Goal: Task Accomplishment & Management: Use online tool/utility

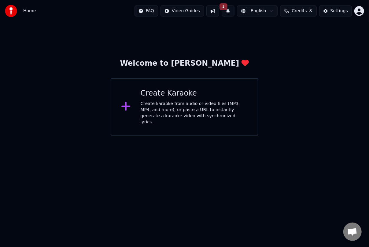
click at [128, 105] on icon at bounding box center [126, 106] width 10 height 11
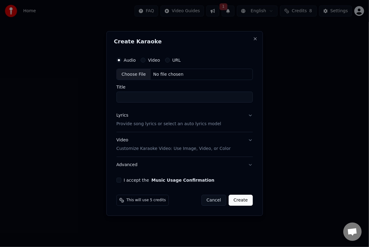
click at [240, 165] on button "Advanced" at bounding box center [185, 165] width 136 height 16
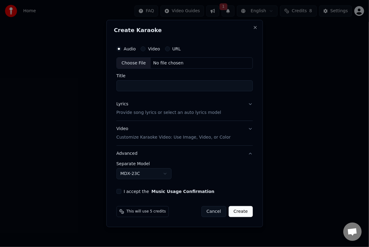
click at [166, 136] on body "**********" at bounding box center [184, 68] width 369 height 136
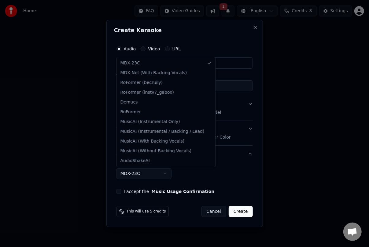
click at [240, 149] on div at bounding box center [184, 123] width 369 height 247
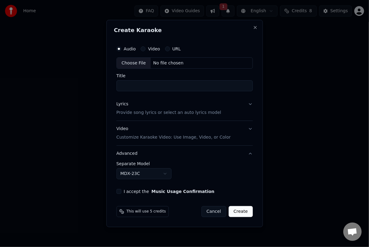
click at [151, 49] on label "Video" at bounding box center [154, 49] width 12 height 4
click at [146, 49] on button "Video" at bounding box center [143, 48] width 5 height 5
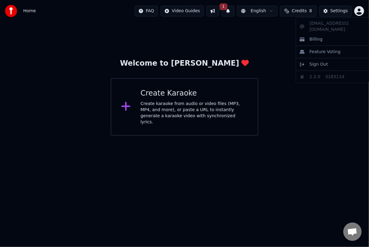
click at [240, 12] on html "Home FAQ Video Guides 1 English Credits 8 Settings Welcome to Youka Create Kara…" at bounding box center [184, 68] width 369 height 136
click at [240, 36] on div "Billing" at bounding box center [332, 40] width 70 height 10
click at [240, 80] on div "Welcome to Youka Create Karaoke Create karaoke from audio or video files (MP3, …" at bounding box center [184, 79] width 369 height 114
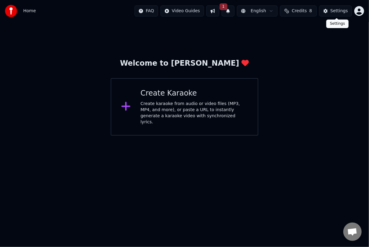
click at [240, 15] on button "Settings" at bounding box center [335, 11] width 33 height 11
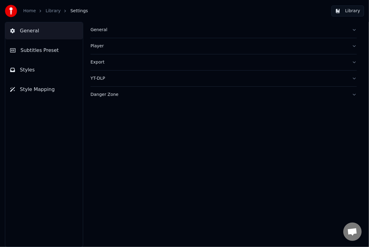
click at [101, 28] on div "General" at bounding box center [219, 30] width 257 height 6
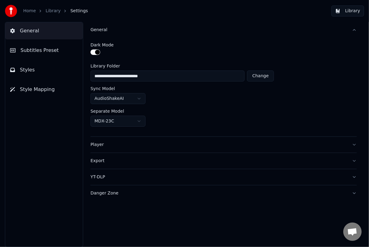
click at [35, 32] on span "General" at bounding box center [29, 30] width 19 height 7
click at [51, 13] on link "Library" at bounding box center [53, 11] width 15 height 6
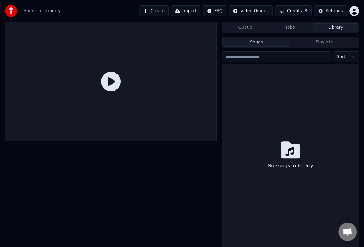
click at [32, 12] on link "Home" at bounding box center [29, 11] width 13 height 6
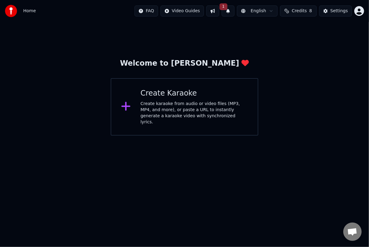
click at [240, 15] on button "Credits 8" at bounding box center [298, 11] width 37 height 11
click at [228, 9] on span "1" at bounding box center [224, 6] width 8 height 7
click at [240, 30] on button "Update" at bounding box center [276, 30] width 26 height 11
click at [359, 13] on html "Home FAQ Video Guides English Credits 8 Settings Welcome to Youka Create Karaok…" at bounding box center [184, 68] width 369 height 136
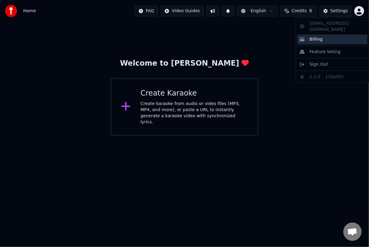
click at [330, 36] on div "Billing" at bounding box center [332, 40] width 70 height 10
click at [362, 12] on html "Home FAQ Video Guides English Credits 8 Settings Welcome to Youka Create Karaok…" at bounding box center [184, 68] width 369 height 136
click at [323, 35] on div "Billing" at bounding box center [332, 40] width 70 height 10
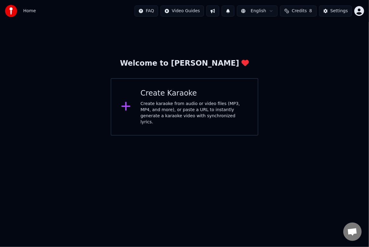
click at [306, 12] on span "Credits" at bounding box center [299, 11] width 15 height 6
click at [295, 57] on button "Refresh" at bounding box center [301, 56] width 32 height 11
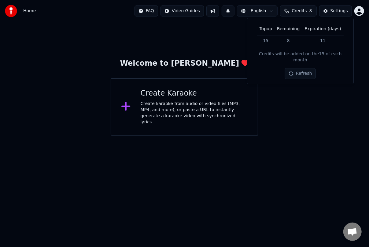
click at [356, 12] on html "Home FAQ Video Guides English Credits 8 Settings Welcome to Youka Create Karaok…" at bounding box center [184, 68] width 369 height 136
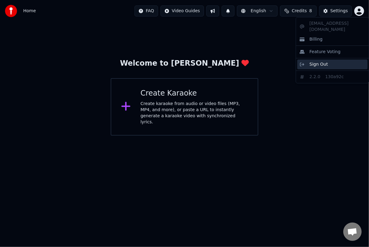
click at [323, 61] on span "Sign Out" at bounding box center [319, 64] width 18 height 6
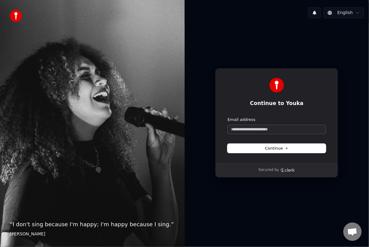
click at [262, 128] on input "Email address" at bounding box center [277, 129] width 98 height 9
click at [273, 129] on input "Email address" at bounding box center [277, 129] width 98 height 9
click at [291, 150] on button "Continue" at bounding box center [277, 148] width 98 height 9
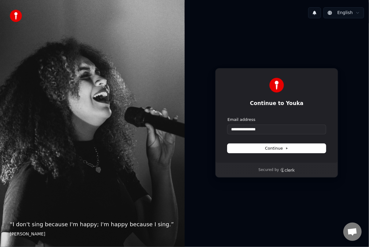
type input "**********"
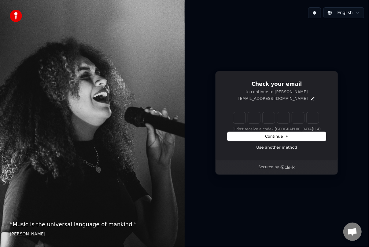
click at [106, 26] on div "“ Music is the universal language of mankind. ” Henry Wadsworth Longfellow" at bounding box center [92, 123] width 185 height 247
click at [251, 119] on input "Digit 2" at bounding box center [254, 118] width 12 height 11
type input "*"
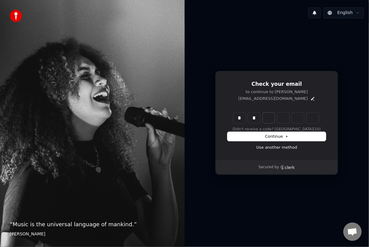
type input "**"
type input "*"
type input "***"
type input "*"
type input "****"
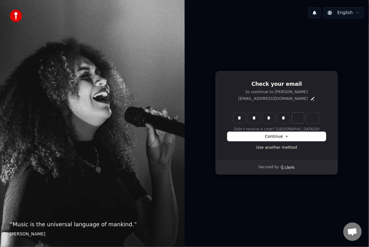
type input "*"
type input "******"
type input "*"
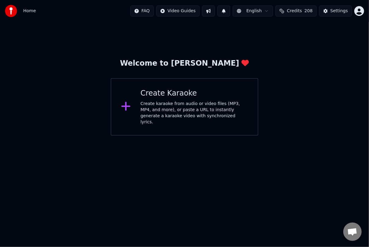
click at [127, 103] on icon at bounding box center [126, 106] width 10 height 11
click at [124, 106] on icon at bounding box center [126, 106] width 10 height 11
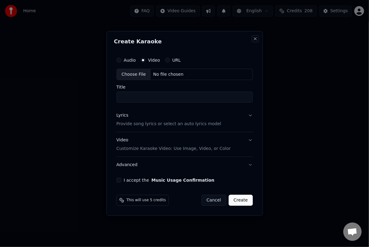
click at [256, 39] on button "Close" at bounding box center [255, 38] width 5 height 5
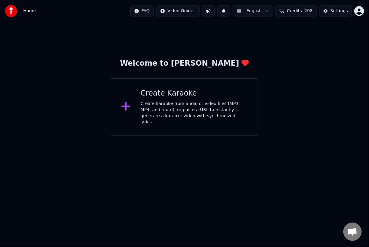
click at [204, 103] on div "Create karaoke from audio or video files (MP3, MP4, and more), or paste a URL t…" at bounding box center [194, 113] width 107 height 24
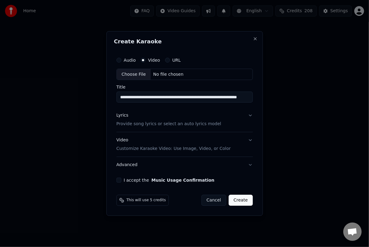
scroll to position [0, 32]
type input "**********"
click at [249, 118] on button "Lyrics Provide song lyrics or select an auto lyrics model" at bounding box center [184, 120] width 137 height 24
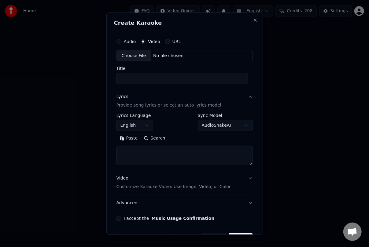
select select
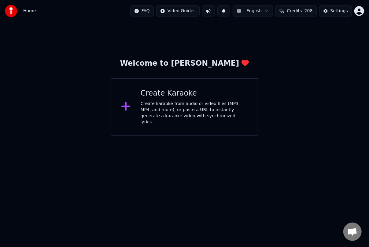
click at [217, 100] on div "Create Karaoke Create karaoke from audio or video files (MP3, MP4, and more), o…" at bounding box center [194, 107] width 107 height 37
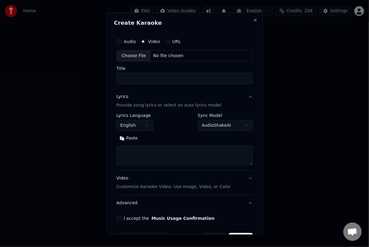
click at [184, 74] on input "Title" at bounding box center [185, 78] width 136 height 11
type input "**********"
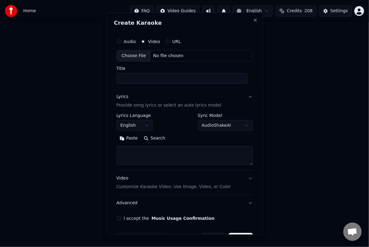
scroll to position [0, 0]
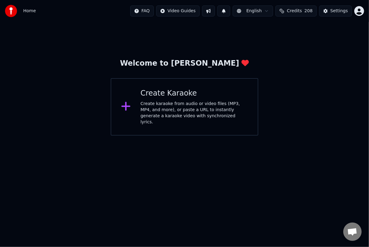
click at [223, 103] on div "Create karaoke from audio or video files (MP3, MP4, and more), or paste a URL t…" at bounding box center [194, 113] width 107 height 24
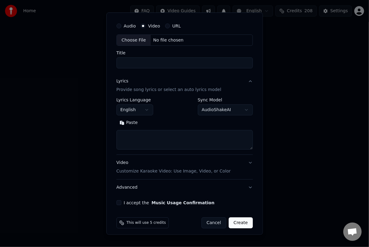
scroll to position [19, 0]
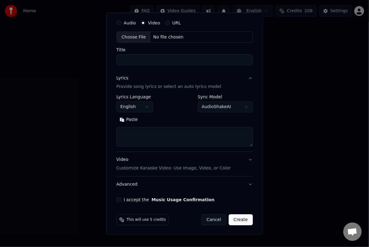
click at [242, 108] on body "**********" at bounding box center [184, 68] width 369 height 136
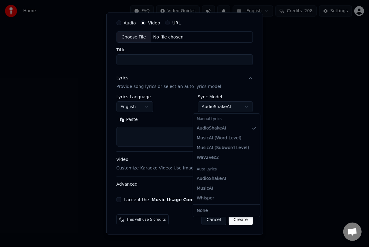
click at [307, 123] on div at bounding box center [184, 123] width 369 height 247
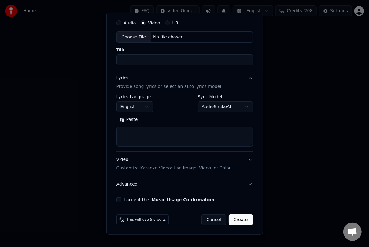
click at [169, 133] on textarea at bounding box center [185, 137] width 136 height 20
paste textarea "**********"
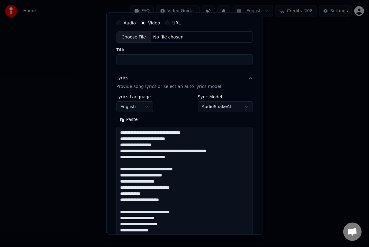
scroll to position [234, 0]
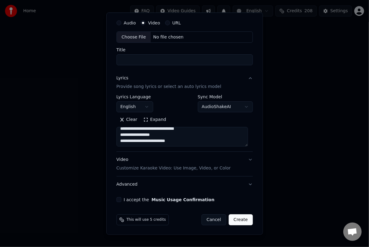
type textarea "**********"
click at [164, 56] on input "Title" at bounding box center [185, 59] width 136 height 11
type input "**********"
click at [234, 221] on button "Create" at bounding box center [241, 220] width 24 height 11
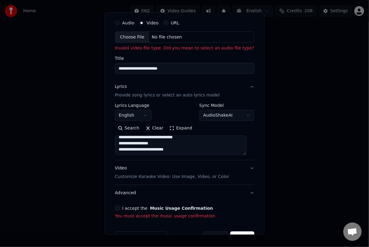
click at [205, 205] on div "**********" at bounding box center [184, 118] width 144 height 208
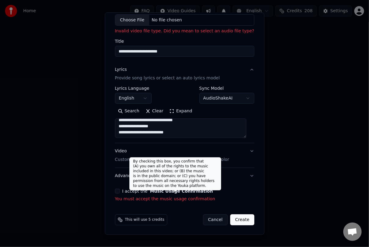
click at [156, 192] on button "Music Usage Confirmation" at bounding box center [181, 191] width 63 height 4
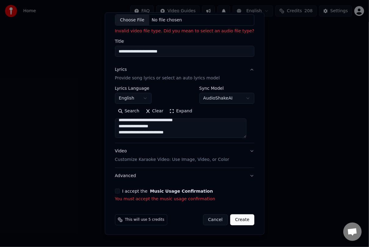
click at [128, 189] on label "I accept the Music Usage Confirmation" at bounding box center [167, 191] width 91 height 4
click at [120, 189] on button "I accept the Music Usage Confirmation" at bounding box center [117, 191] width 5 height 5
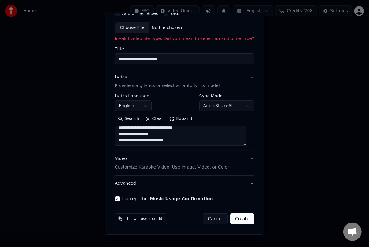
scroll to position [27, 0]
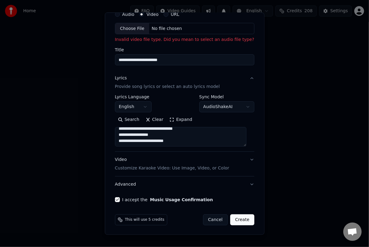
click at [240, 219] on button "Create" at bounding box center [242, 220] width 24 height 11
click at [237, 222] on button "Create" at bounding box center [242, 220] width 24 height 11
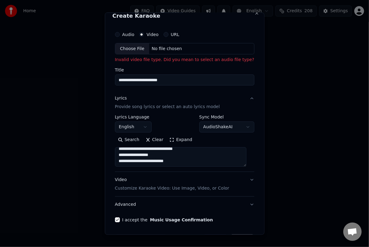
scroll to position [0, 0]
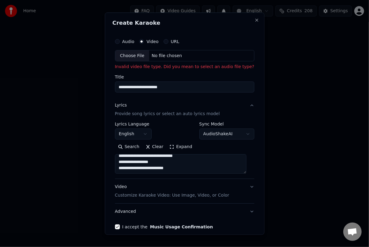
click at [167, 40] on button "URL" at bounding box center [165, 41] width 5 height 5
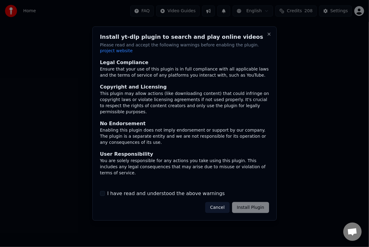
click at [223, 209] on button "Cancel" at bounding box center [217, 207] width 24 height 11
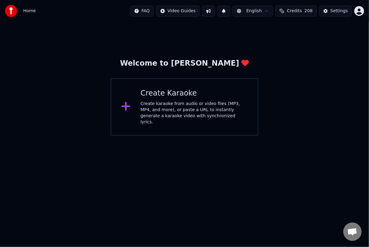
click at [192, 103] on div "Create karaoke from audio or video files (MP3, MP4, and more), or paste a URL t…" at bounding box center [194, 113] width 107 height 24
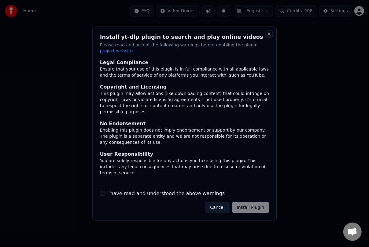
click at [268, 33] on button "Close" at bounding box center [269, 34] width 5 height 5
click at [269, 35] on button "Close" at bounding box center [269, 34] width 5 height 5
click at [269, 34] on button "Close" at bounding box center [269, 34] width 5 height 5
click at [223, 203] on button "Cancel" at bounding box center [217, 207] width 24 height 11
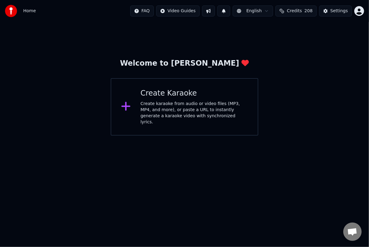
click at [155, 108] on div "Create karaoke from audio or video files (MP3, MP4, and more), or paste a URL t…" at bounding box center [194, 113] width 107 height 24
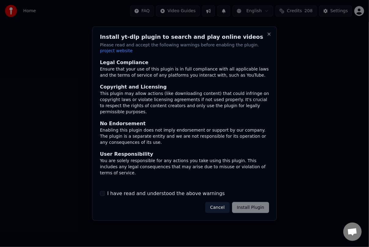
click at [220, 209] on button "Cancel" at bounding box center [217, 207] width 24 height 11
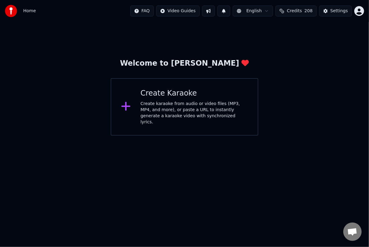
click at [221, 114] on div "Create karaoke from audio or video files (MP3, MP4, and more), or paste a URL t…" at bounding box center [194, 113] width 107 height 24
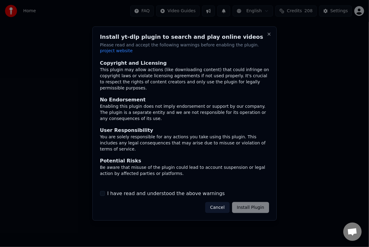
scroll to position [36, 0]
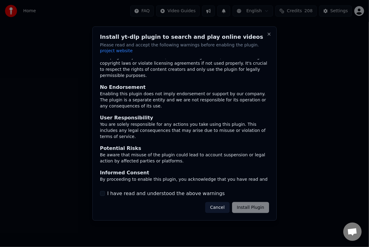
click at [248, 208] on div "Cancel Install Plugin" at bounding box center [237, 207] width 64 height 11
click at [220, 207] on button "Cancel" at bounding box center [217, 207] width 24 height 11
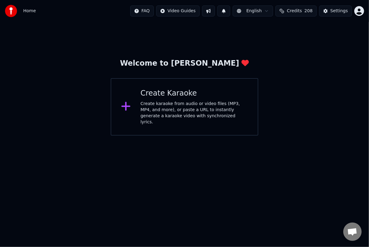
click at [169, 119] on div "Create karaoke from audio or video files (MP3, MP4, and more), or paste a URL t…" at bounding box center [194, 113] width 107 height 24
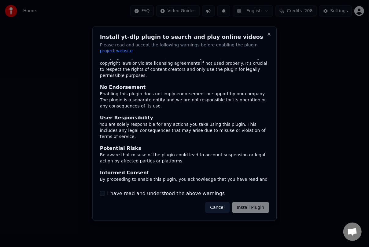
click at [199, 195] on label "I have read and understood the above warnings" at bounding box center [166, 193] width 118 height 7
click at [105, 195] on button "I have read and understood the above warnings" at bounding box center [102, 193] width 5 height 5
click at [253, 209] on button "Install Plugin" at bounding box center [250, 207] width 37 height 11
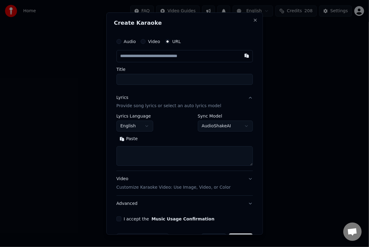
click at [178, 55] on input "text" at bounding box center [185, 56] width 136 height 12
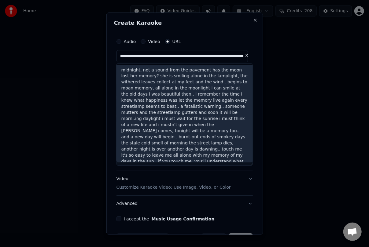
scroll to position [0, 1623]
type input "**********"
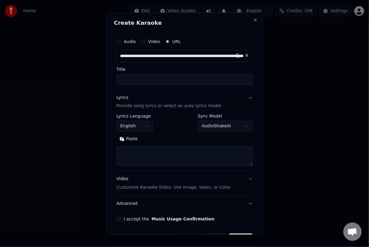
scroll to position [0, 0]
click at [253, 20] on button "Close" at bounding box center [255, 19] width 5 height 5
select select
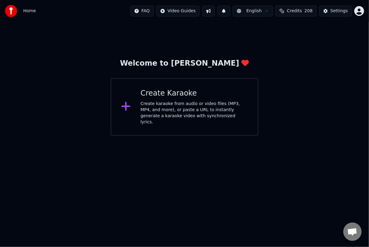
click at [162, 104] on div "Create karaoke from audio or video files (MP3, MP4, and more), or paste a URL t…" at bounding box center [194, 113] width 107 height 24
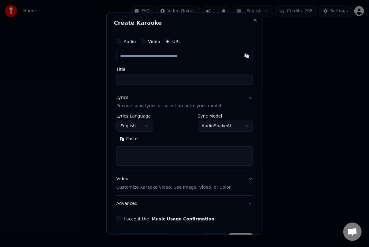
click at [139, 57] on input "text" at bounding box center [185, 56] width 136 height 12
paste input "**********"
type input "**********"
click at [122, 57] on input "text" at bounding box center [183, 56] width 132 height 12
click at [241, 57] on button "button" at bounding box center [247, 55] width 12 height 11
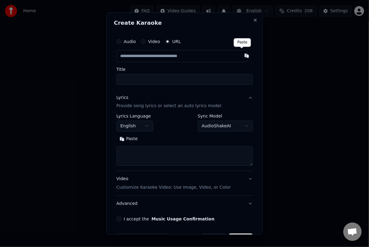
type input "**********"
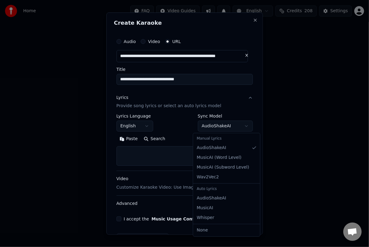
click at [242, 126] on body "**********" at bounding box center [184, 68] width 369 height 136
click at [210, 189] on div "Auto Lyrics" at bounding box center [227, 189] width 65 height 9
click at [193, 91] on body "**********" at bounding box center [184, 68] width 369 height 136
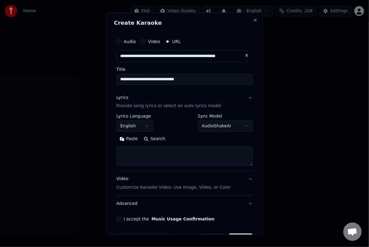
click at [146, 149] on textarea at bounding box center [185, 157] width 136 height 20
paste textarea "**********"
type textarea "**********"
click at [147, 154] on textarea at bounding box center [183, 157] width 132 height 20
paste textarea "**********"
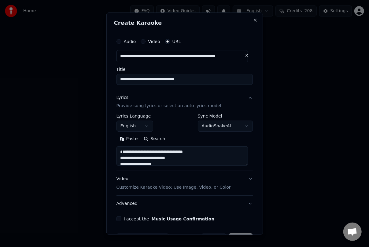
scroll to position [258, 0]
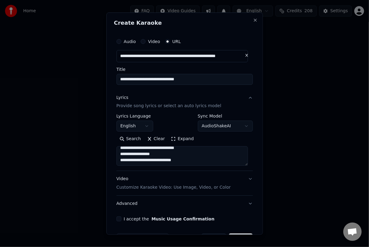
click at [213, 154] on textarea "**********" at bounding box center [183, 157] width 132 height 20
type textarea "**********"
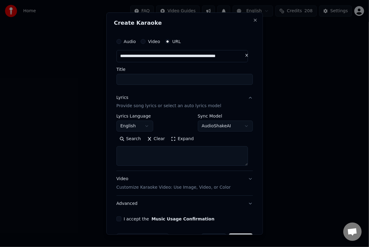
drag, startPoint x: 63, startPoint y: 119, endPoint x: 104, endPoint y: 124, distance: 41.3
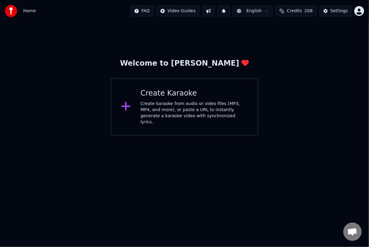
click at [155, 98] on div "Create Karaoke" at bounding box center [194, 94] width 107 height 10
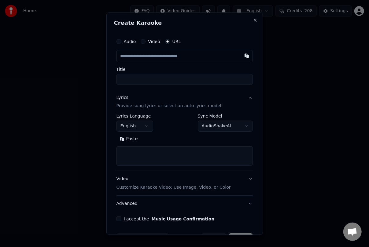
click at [128, 150] on textarea at bounding box center [185, 157] width 136 height 20
paste textarea "**********"
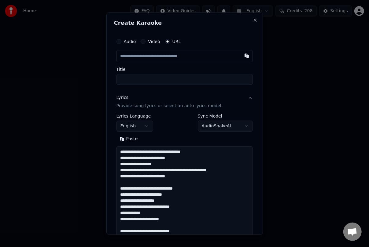
scroll to position [234, 0]
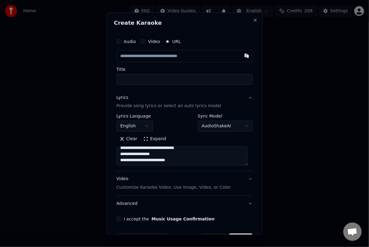
type textarea "**********"
click at [143, 58] on input "text" at bounding box center [185, 56] width 136 height 12
click at [241, 56] on button "button" at bounding box center [247, 55] width 12 height 11
type input "**********"
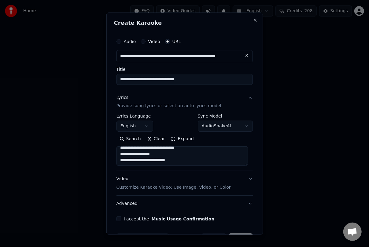
type input "**********"
click at [206, 80] on input "**********" at bounding box center [185, 79] width 136 height 11
click at [130, 219] on label "I accept the Music Usage Confirmation" at bounding box center [169, 219] width 91 height 4
click at [121, 219] on button "I accept the Music Usage Confirmation" at bounding box center [119, 219] width 5 height 5
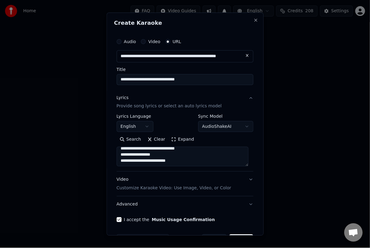
scroll to position [20, 0]
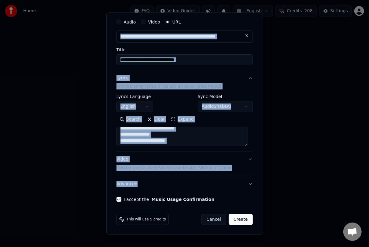
drag, startPoint x: 257, startPoint y: 199, endPoint x: 259, endPoint y: 243, distance: 44.4
click at [259, 136] on body "**********" at bounding box center [184, 68] width 369 height 136
click at [240, 221] on button "Create" at bounding box center [241, 219] width 24 height 11
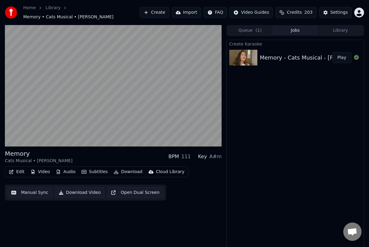
click at [213, 155] on div "A#m" at bounding box center [216, 156] width 12 height 7
click at [206, 154] on div "Key" at bounding box center [202, 156] width 9 height 7
click at [214, 154] on div "A#m" at bounding box center [216, 156] width 12 height 7
click at [19, 169] on button "Edit" at bounding box center [16, 172] width 20 height 9
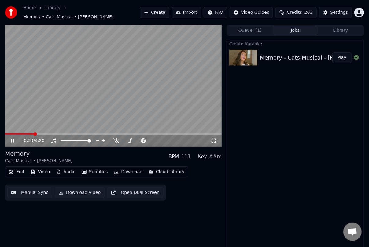
click at [250, 196] on div "Create Karaoke Memory - Cats Musical - Lucy Thomas Play" at bounding box center [296, 145] width 138 height 210
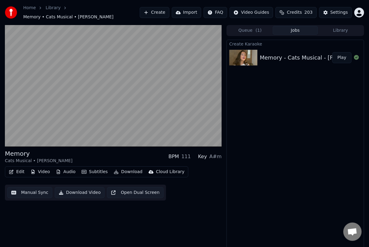
click at [206, 154] on div "Key" at bounding box center [202, 156] width 9 height 7
click at [214, 154] on div "A#m" at bounding box center [216, 156] width 12 height 7
click at [207, 154] on div "Key" at bounding box center [202, 156] width 9 height 7
click at [215, 154] on div "A#m" at bounding box center [216, 156] width 12 height 7
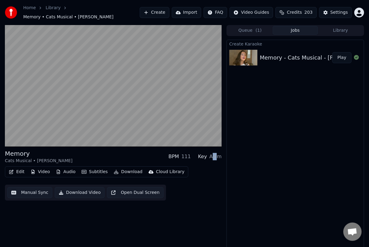
click at [216, 155] on div "A#m" at bounding box center [216, 156] width 12 height 7
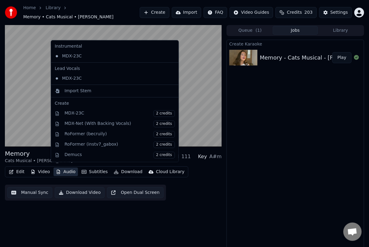
click at [69, 169] on button "Audio" at bounding box center [66, 172] width 24 height 9
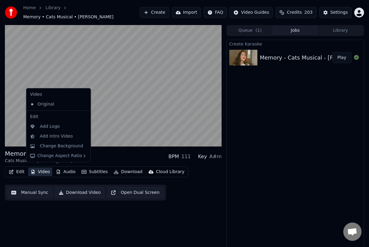
click at [44, 169] on button "Video" at bounding box center [40, 172] width 24 height 9
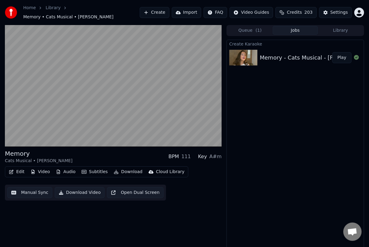
click at [44, 169] on button "Video" at bounding box center [40, 172] width 24 height 9
click at [19, 168] on button "Edit" at bounding box center [16, 172] width 20 height 9
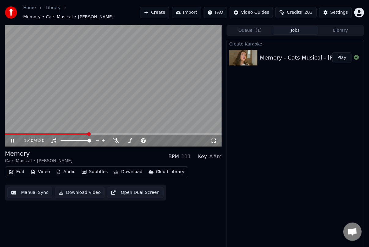
click at [290, 117] on div "Create Karaoke Memory - Cats Musical - Lucy Thomas Play" at bounding box center [296, 145] width 138 height 210
click at [179, 154] on div "BPM" at bounding box center [174, 156] width 10 height 7
click at [117, 139] on icon at bounding box center [116, 141] width 6 height 5
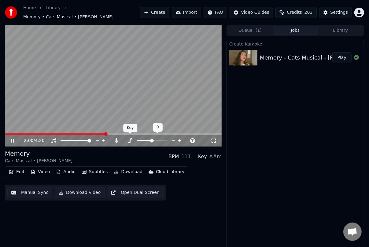
click at [129, 139] on icon at bounding box center [130, 141] width 6 height 5
click at [131, 139] on icon at bounding box center [130, 141] width 6 height 5
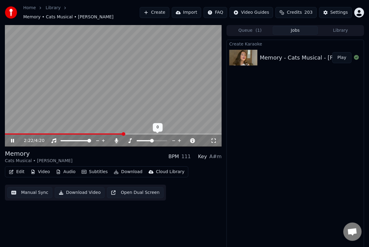
click at [179, 138] on icon at bounding box center [180, 141] width 6 height 6
click at [174, 138] on icon at bounding box center [174, 141] width 6 height 6
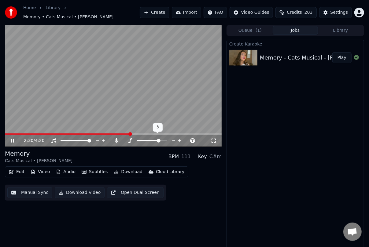
click at [174, 138] on icon at bounding box center [174, 141] width 6 height 6
